Goal: Information Seeking & Learning: Learn about a topic

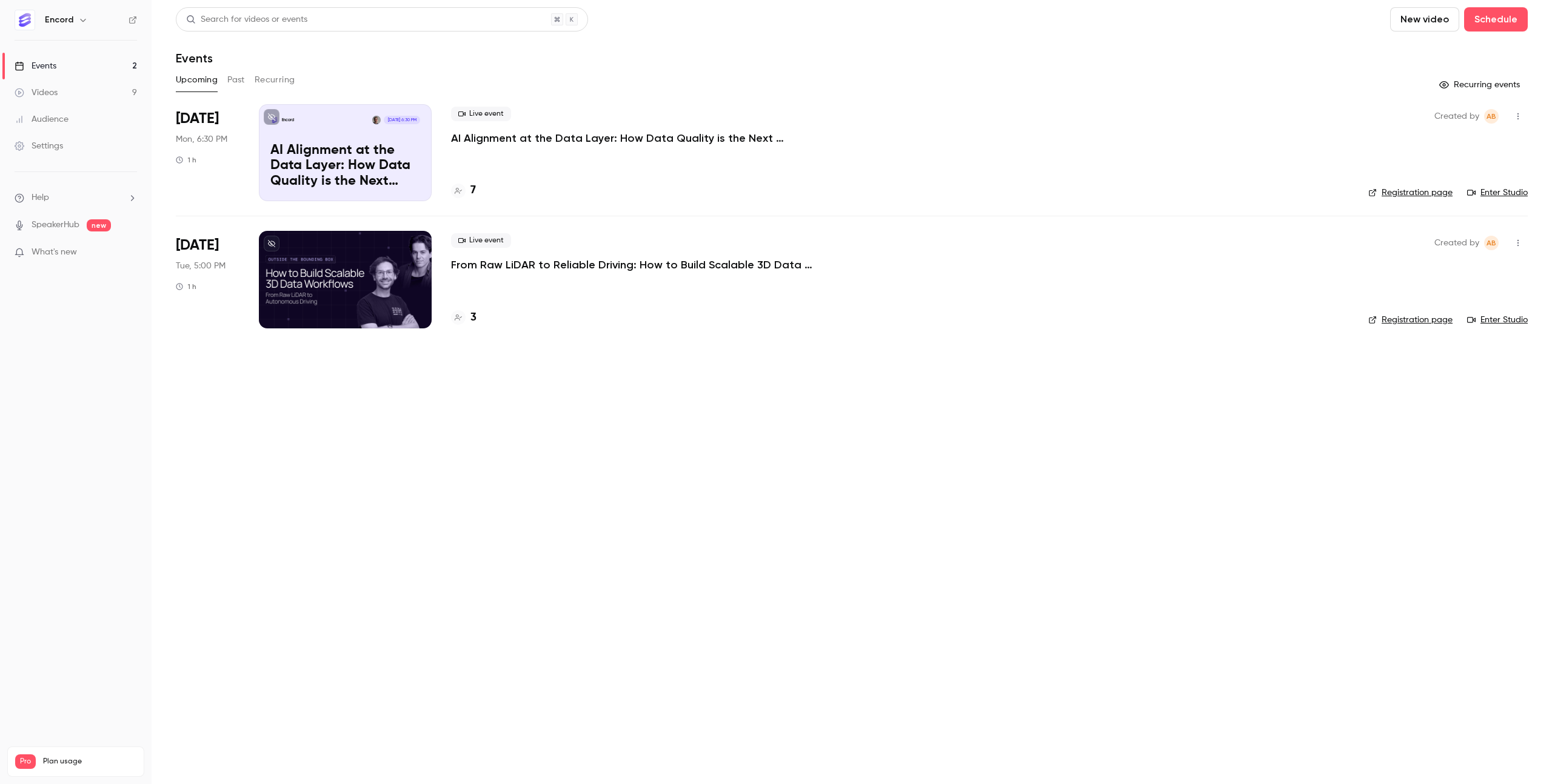
click at [228, 77] on button "Past" at bounding box center [236, 80] width 18 height 19
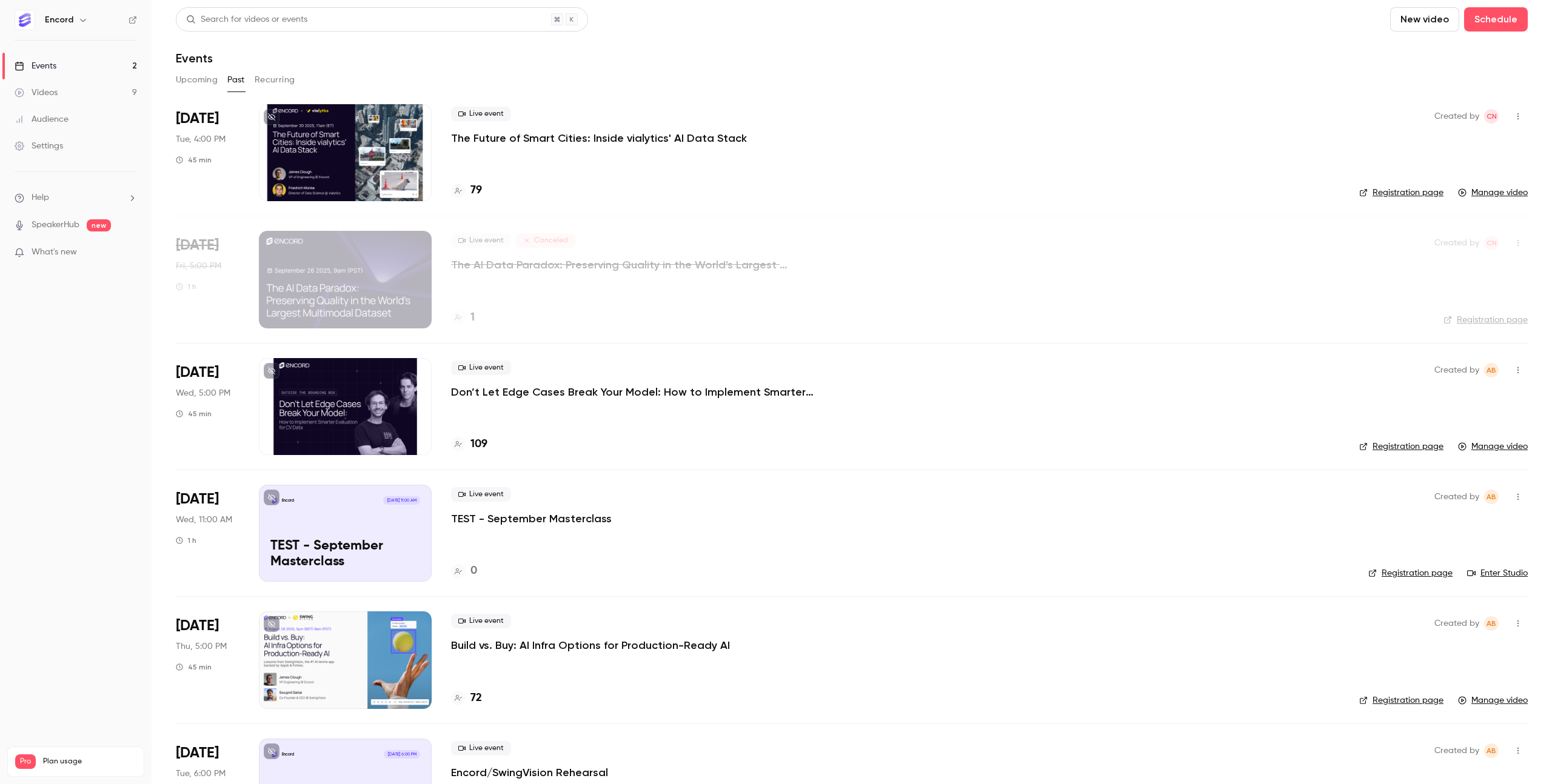
click at [547, 141] on p "The Future of Smart Cities: Inside vialytics' AI Data Stack" at bounding box center [599, 138] width 296 height 15
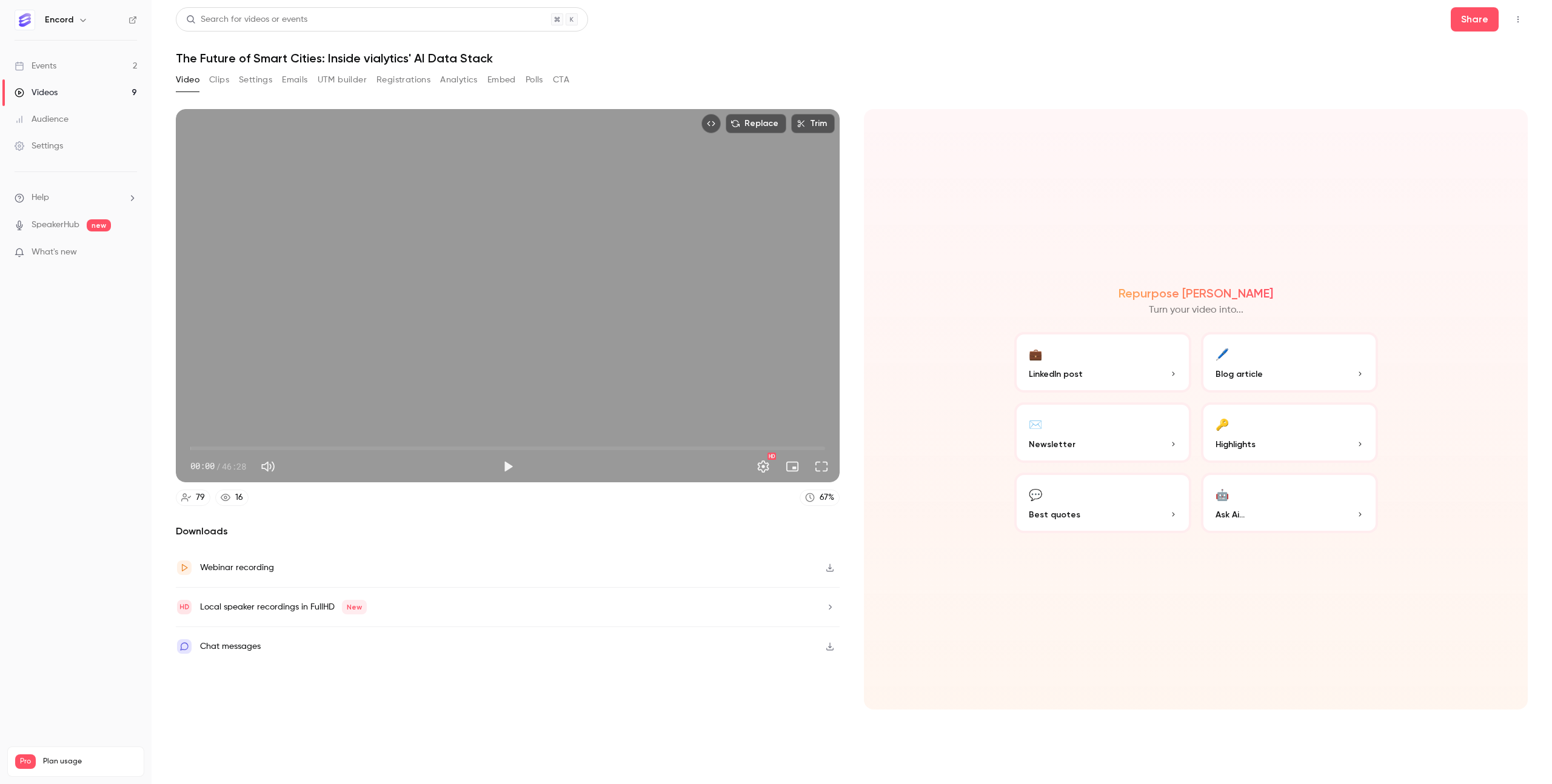
click at [219, 81] on button "Clips" at bounding box center [218, 80] width 20 height 19
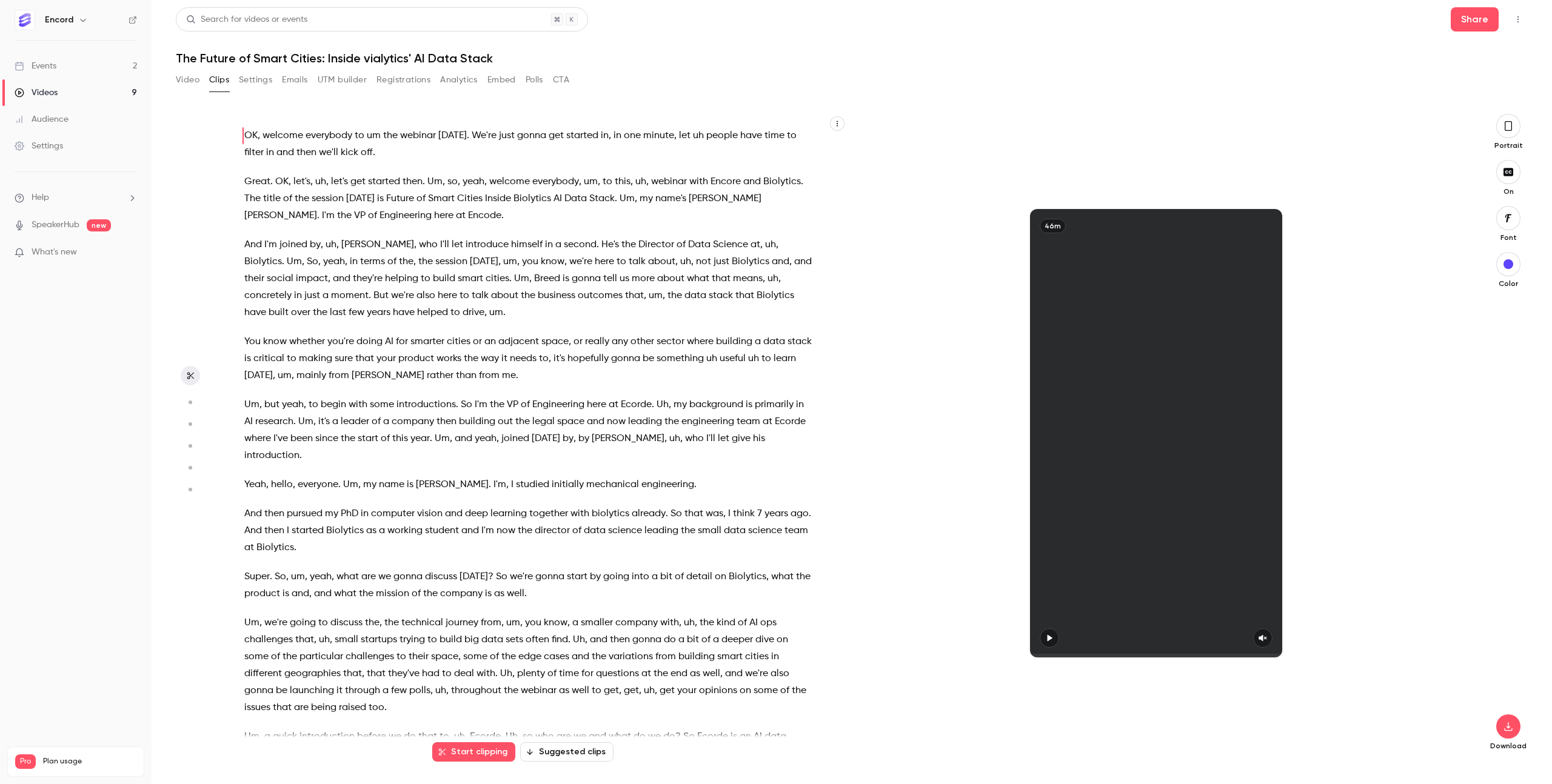
click at [185, 80] on button "Video" at bounding box center [188, 80] width 24 height 19
